Goal: Communication & Community: Answer question/provide support

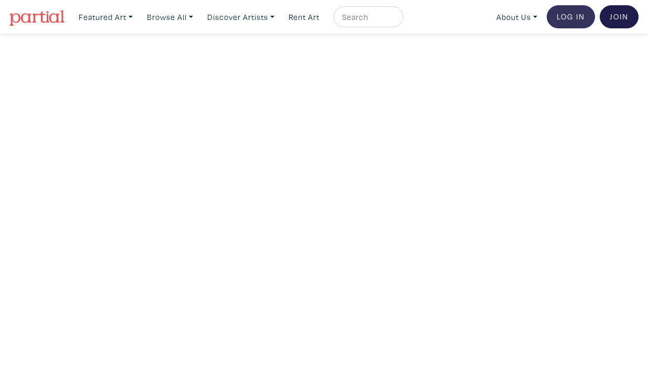
click at [570, 14] on link "Log In" at bounding box center [571, 16] width 48 height 23
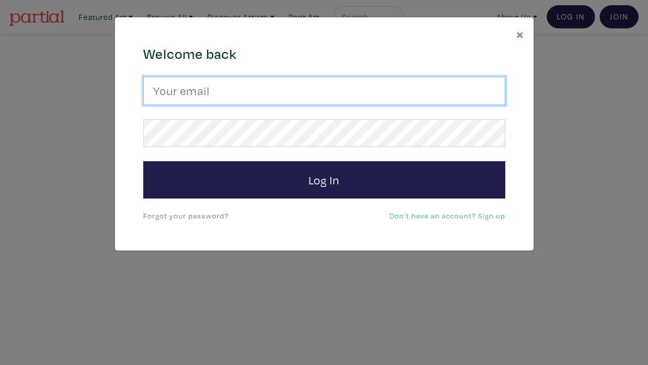
type input "melissa.c.trainor@gmail.com"
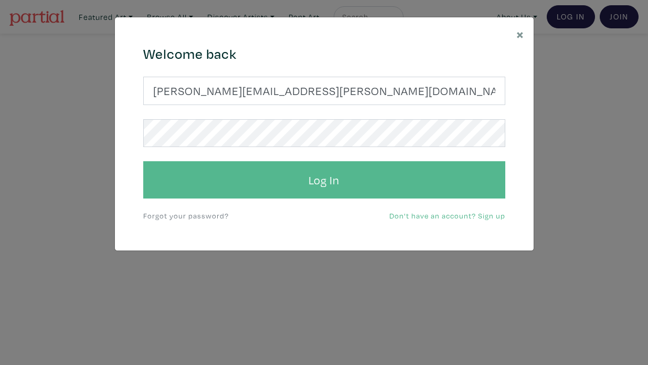
click at [312, 178] on button "Log In" at bounding box center [324, 180] width 362 height 38
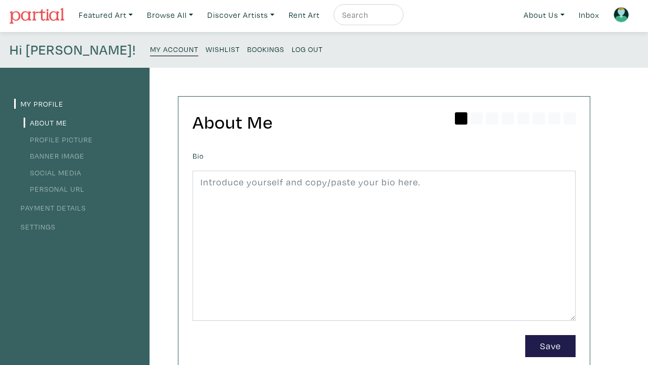
scroll to position [3, 0]
click at [586, 22] on link "Inbox" at bounding box center [589, 15] width 30 height 22
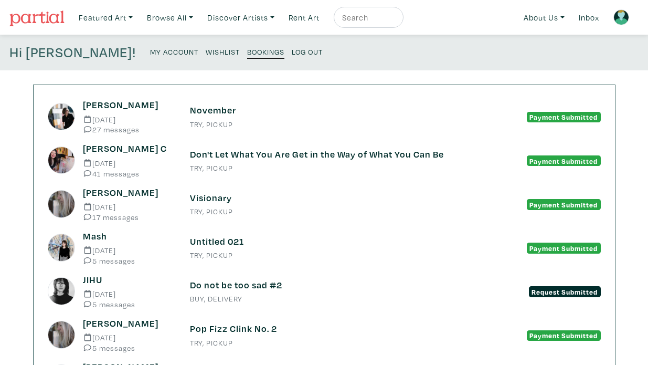
click at [125, 128] on small "27 messages" at bounding box center [128, 129] width 91 height 8
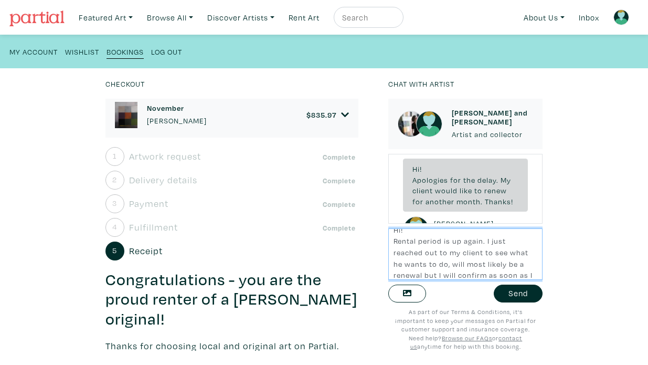
scroll to position [18, 0]
type textarea "Hi! Rental period is up again. I just reached out to my client to see what he w…"
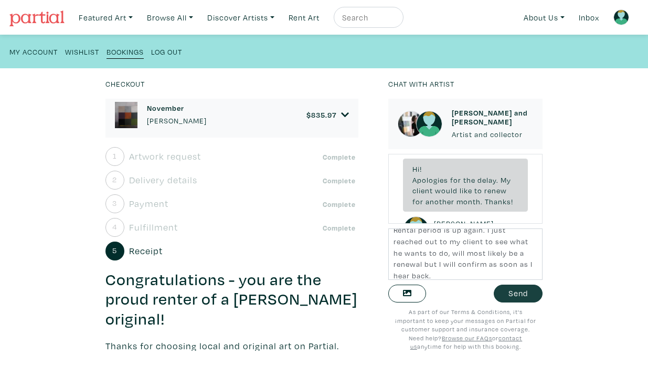
click at [519, 292] on button "Send" at bounding box center [518, 293] width 49 height 18
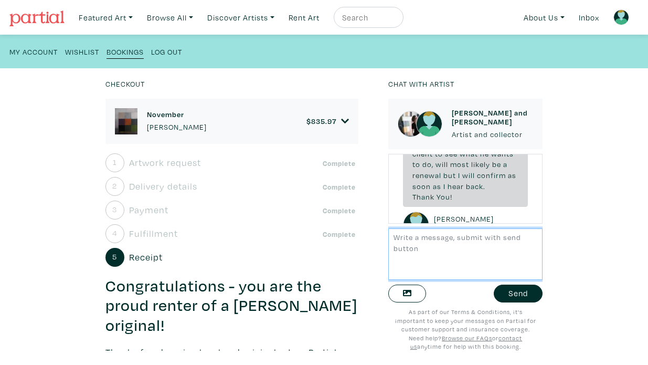
scroll to position [3726, 0]
